Goal: Transaction & Acquisition: Purchase product/service

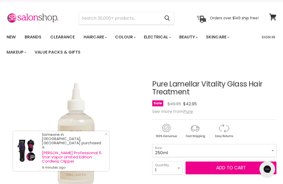
scroll to position [12, 0]
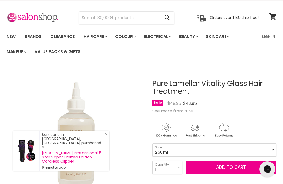
click at [243, 171] on span "Add to cart" at bounding box center [231, 167] width 30 height 6
click at [178, 166] on select "1 2 3 4 5 6 7 8 9 10+" at bounding box center [167, 167] width 30 height 13
select select "4"
type input "4"
click at [239, 167] on span "Add to cart" at bounding box center [231, 167] width 30 height 6
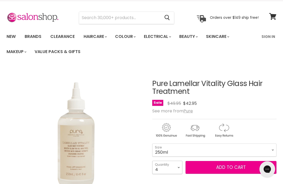
click at [181, 167] on select "1 2 3 4 5 6 7 8 9 10+" at bounding box center [167, 167] width 30 height 13
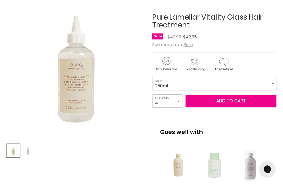
click at [178, 101] on select "1 2 3 4 5 6 7 8 9 10+" at bounding box center [167, 101] width 30 height 13
select select "5"
type input "5"
click at [255, 104] on button "Add to cart" at bounding box center [230, 101] width 91 height 13
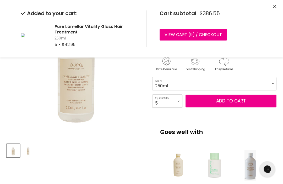
click at [214, 35] on link "View cart ( 9 ) / Checkout" at bounding box center [192, 35] width 67 height 12
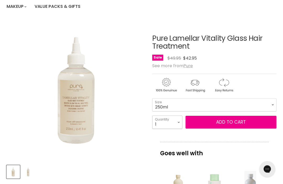
click at [181, 119] on select "1 2 3 4 5 6 7 8 9 10+" at bounding box center [167, 122] width 30 height 13
select select "5"
type input "5"
click at [243, 124] on span "Add to cart" at bounding box center [231, 122] width 30 height 6
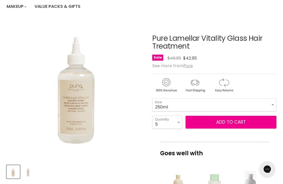
click at [239, 123] on span "Add to cart" at bounding box center [231, 122] width 30 height 6
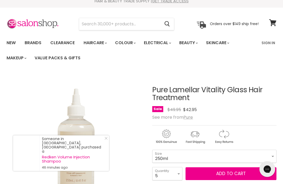
scroll to position [0, 0]
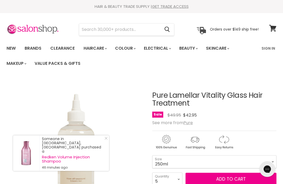
click at [67, 60] on link "Value Packs & Gifts" at bounding box center [58, 63] width 54 height 11
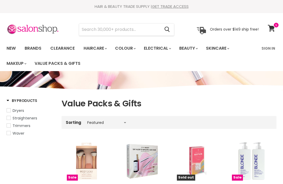
select select "manual"
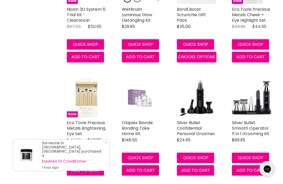
scroll to position [756, 0]
click at [108, 167] on div "Someone in Coledale, Australia purchased a Davines Oi Conditioner 1 hour ago" at bounding box center [61, 155] width 96 height 31
click at [106, 144] on icon "Close Icon" at bounding box center [105, 142] width 3 height 3
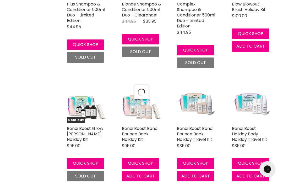
select select "manual"
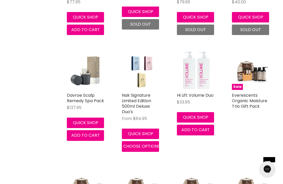
scroll to position [2399, 0]
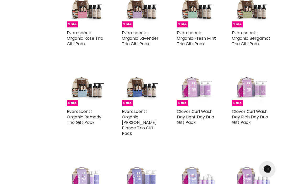
scroll to position [2619, 0]
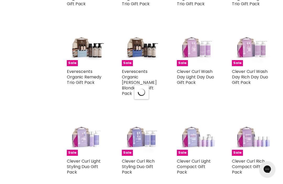
select select "manual"
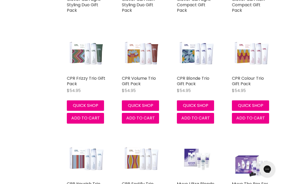
scroll to position [2788, 0]
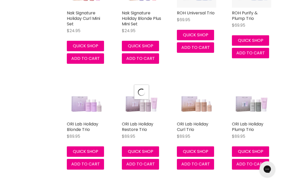
select select "manual"
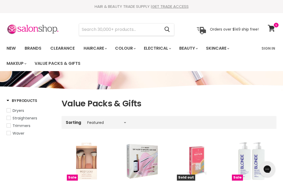
click at [35, 48] on link "Brands" at bounding box center [33, 48] width 25 height 11
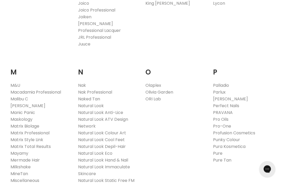
scroll to position [556, 0]
click at [222, 151] on link "Pure" at bounding box center [217, 154] width 9 height 6
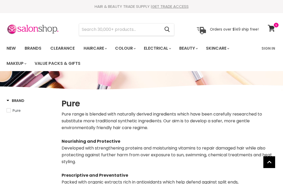
select select "manual"
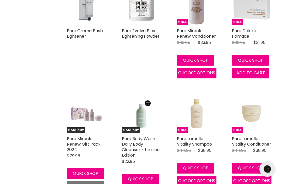
scroll to position [1401, 0]
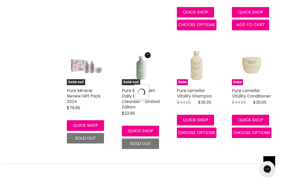
select select "manual"
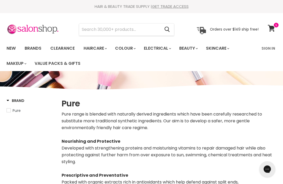
click at [35, 46] on link "Brands" at bounding box center [33, 48] width 25 height 11
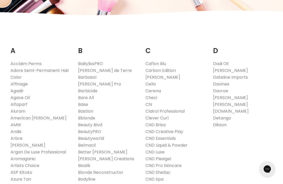
scroll to position [86, 0]
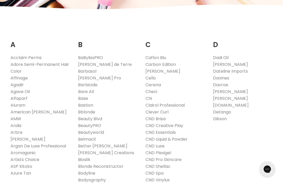
click at [235, 92] on link "[PERSON_NAME]" at bounding box center [230, 92] width 35 height 6
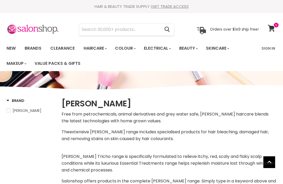
select select "manual"
